Goal: Transaction & Acquisition: Purchase product/service

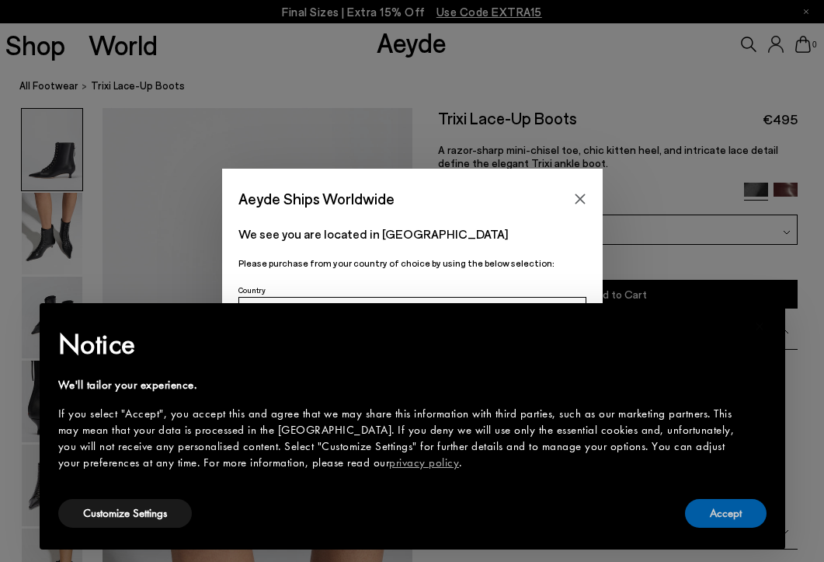
click at [732, 511] on button "Accept" at bounding box center [726, 513] width 82 height 29
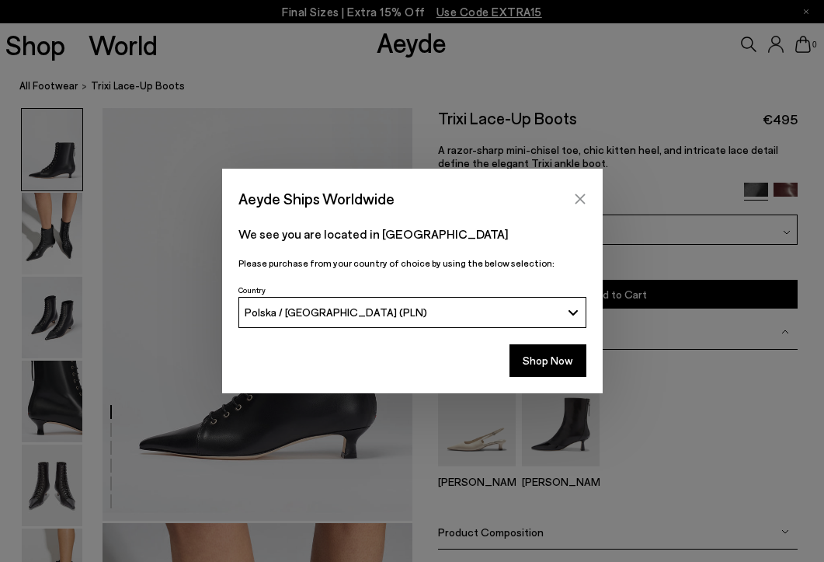
click at [579, 194] on icon "Close" at bounding box center [580, 199] width 12 height 12
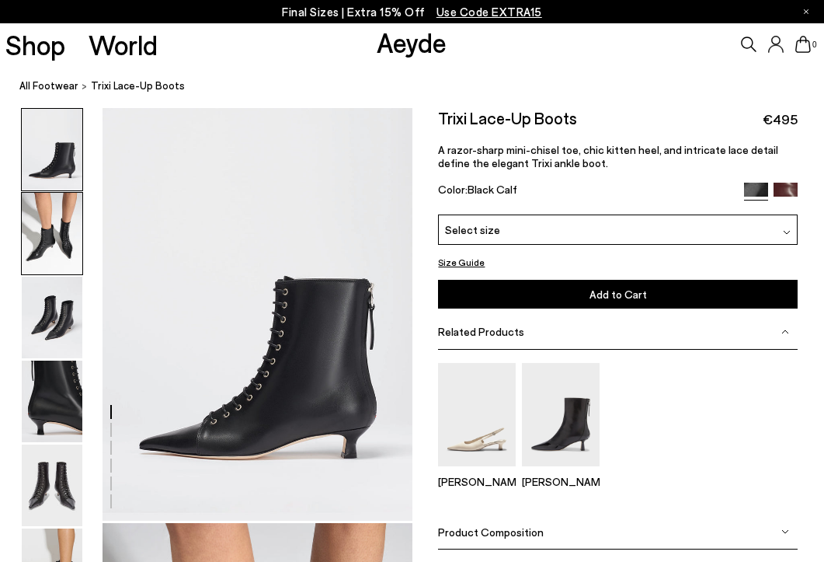
click at [61, 268] on img at bounding box center [52, 234] width 61 height 82
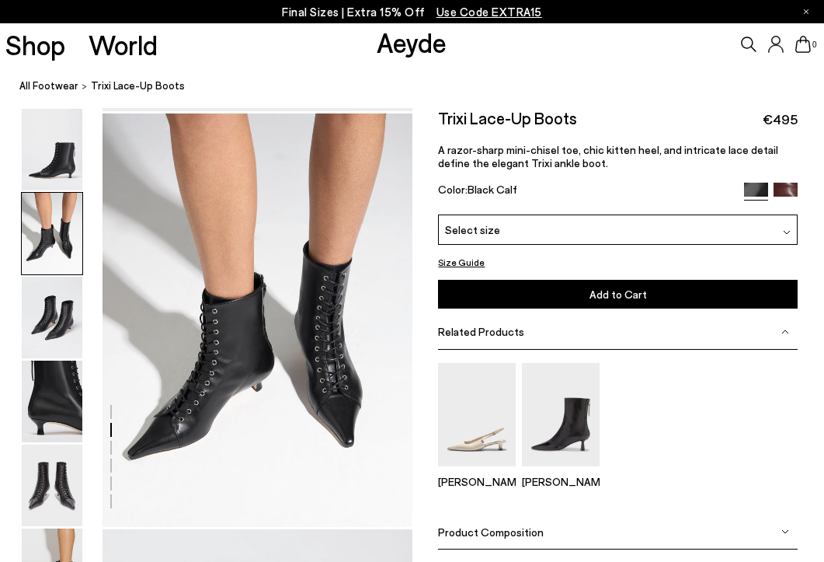
scroll to position [416, 0]
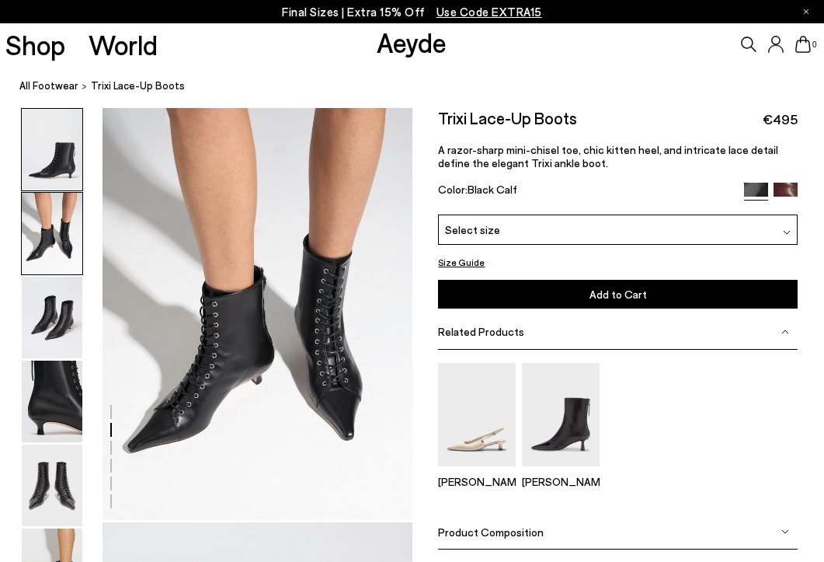
click at [54, 179] on img at bounding box center [52, 150] width 61 height 82
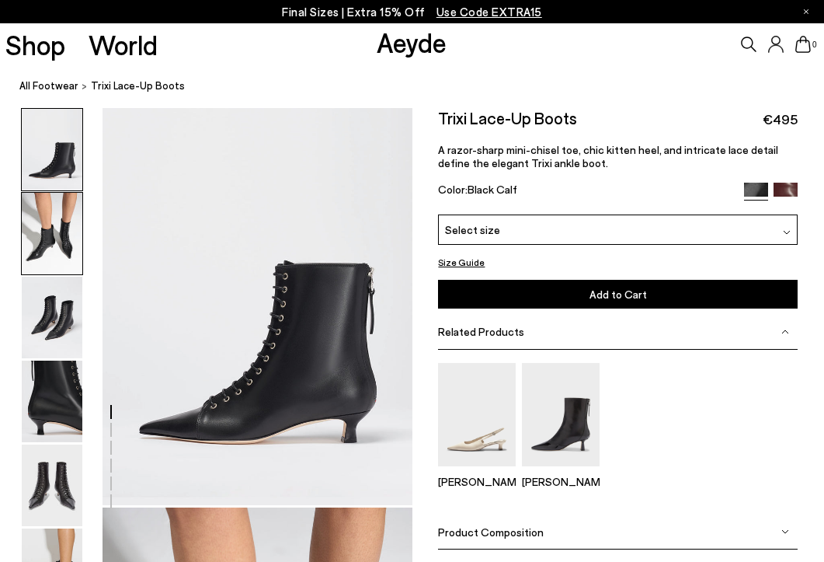
scroll to position [0, 0]
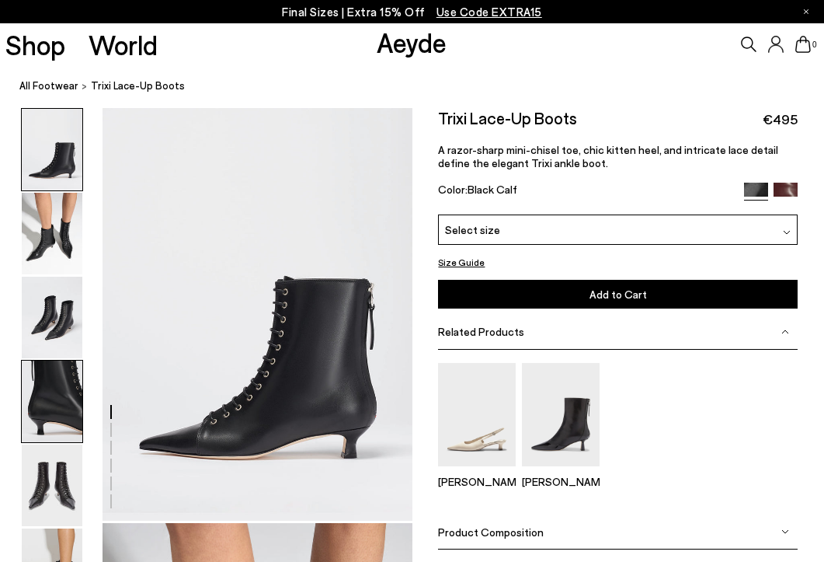
click at [57, 377] on img at bounding box center [52, 401] width 61 height 82
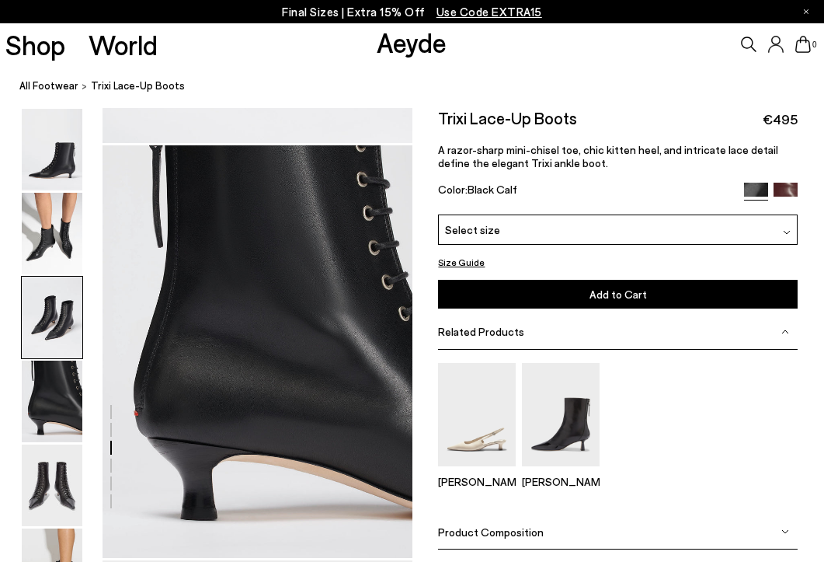
scroll to position [1247, 0]
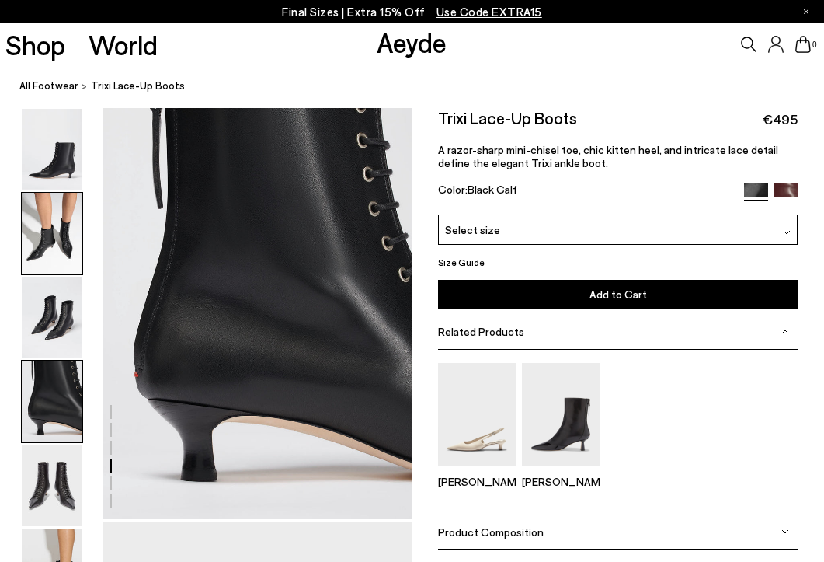
click at [59, 217] on img at bounding box center [52, 234] width 61 height 82
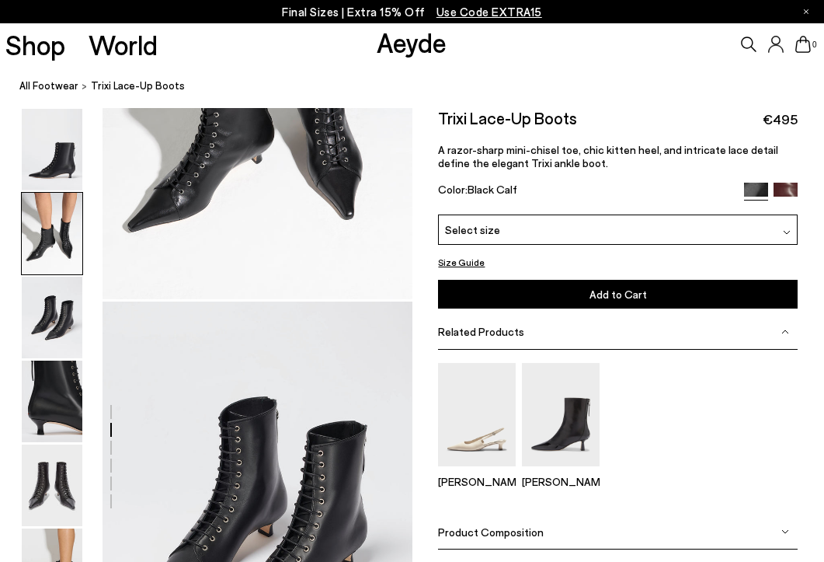
scroll to position [416, 0]
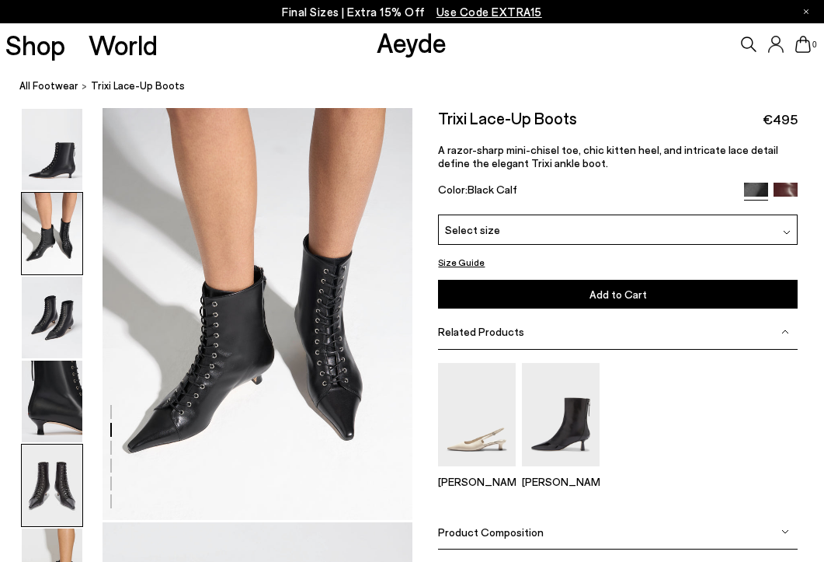
click at [73, 446] on img at bounding box center [52, 485] width 61 height 82
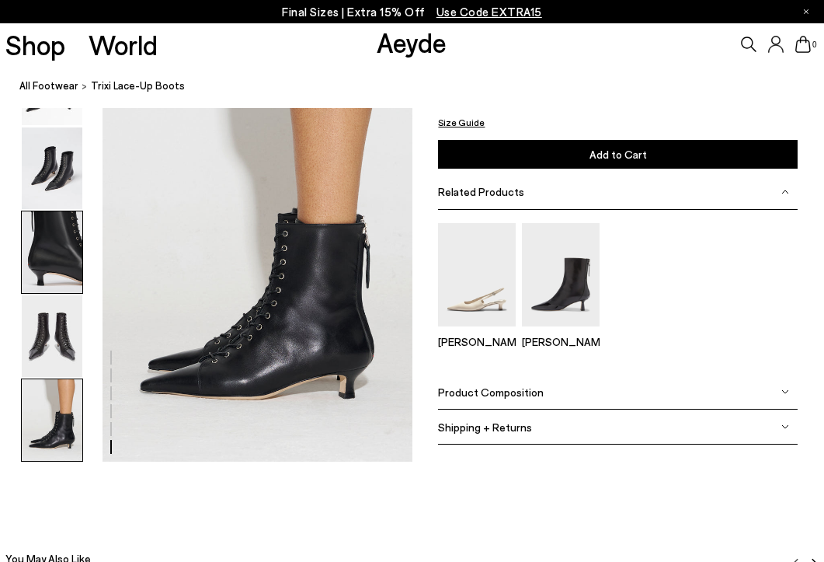
scroll to position [2137, 0]
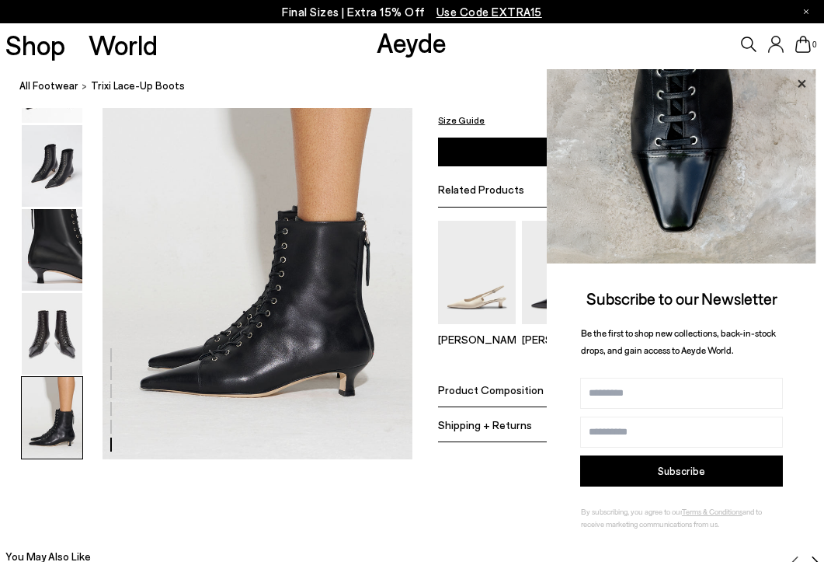
click at [798, 81] on icon at bounding box center [801, 84] width 20 height 20
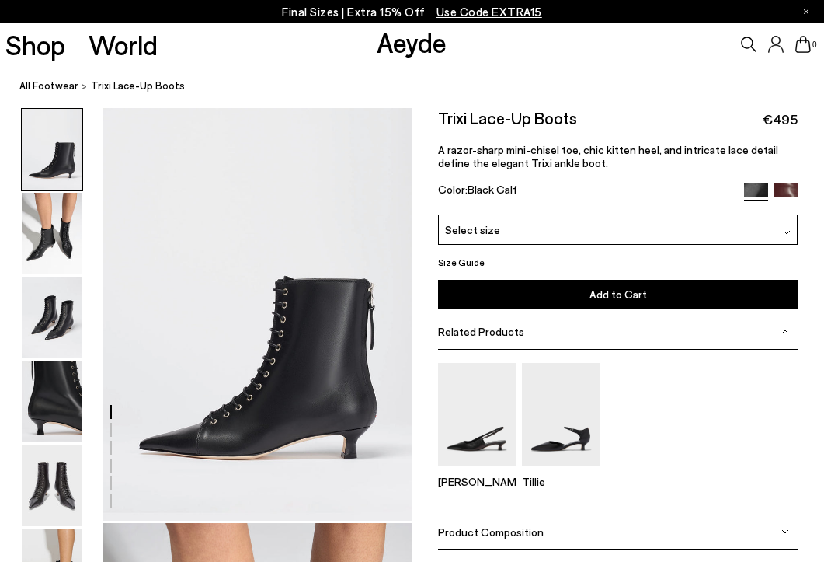
click at [614, 229] on div "Select size" at bounding box center [618, 229] width 360 height 30
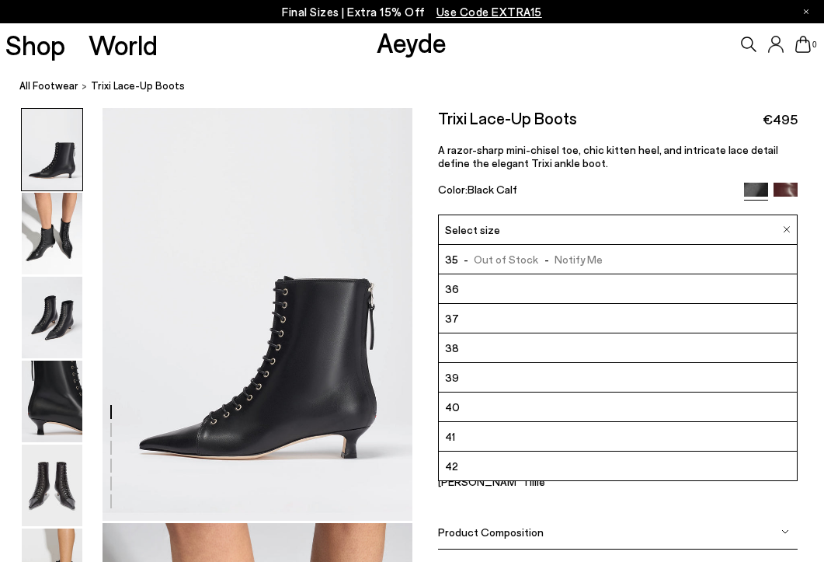
click at [614, 223] on div "Select size" at bounding box center [618, 229] width 360 height 30
